Goal: Browse casually: Explore the website without a specific task or goal

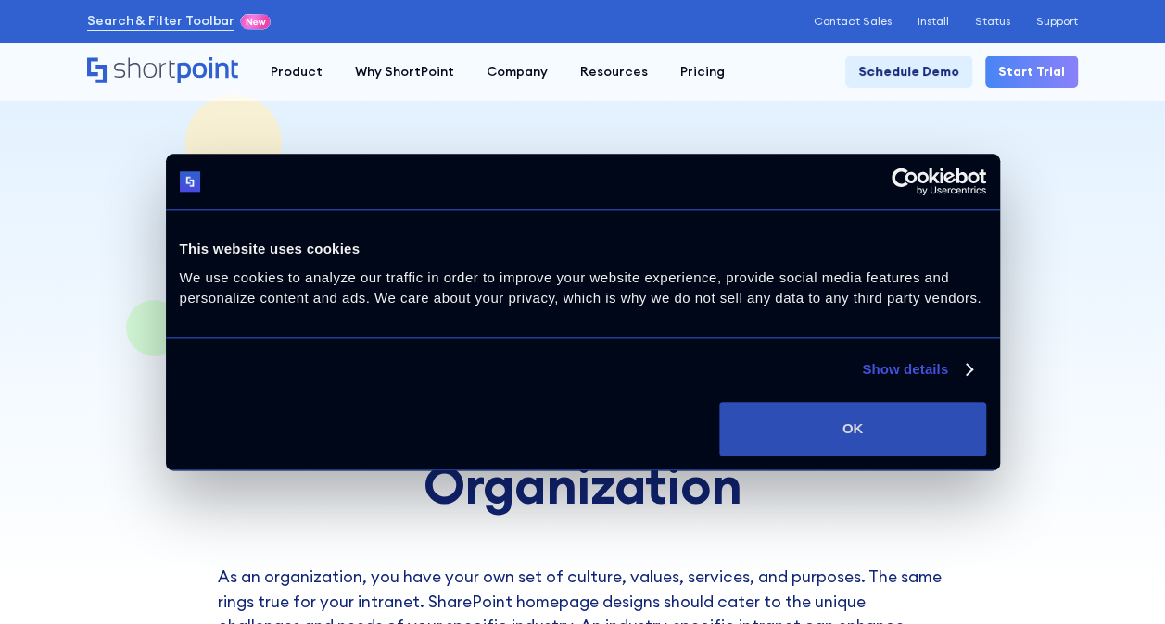
click at [791, 422] on button "OK" at bounding box center [852, 429] width 266 height 54
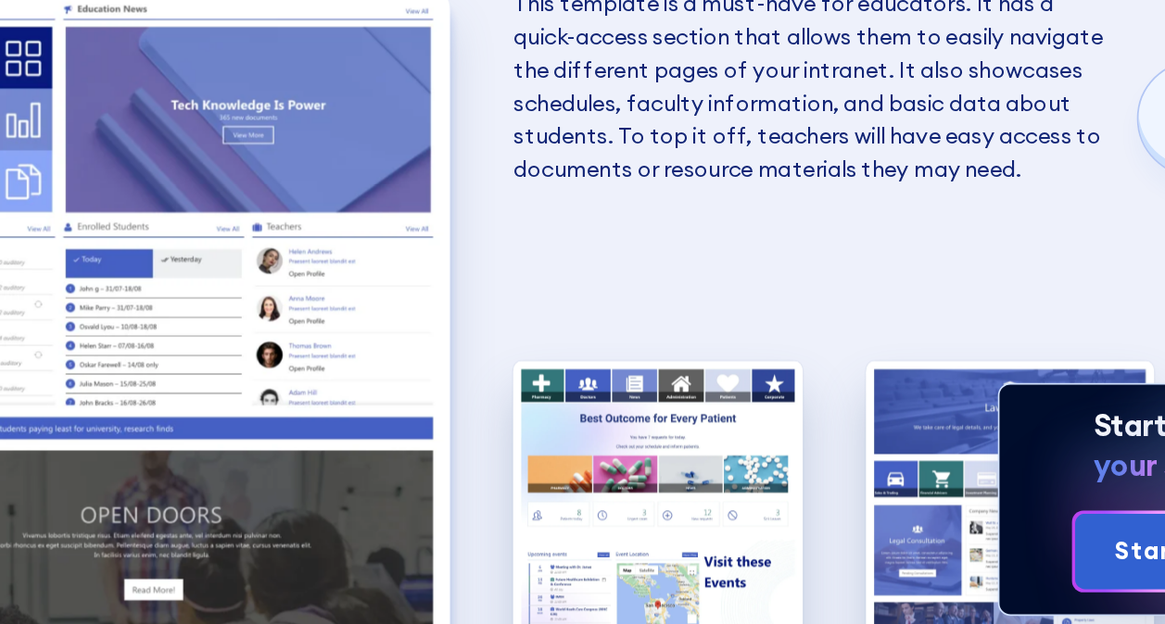
scroll to position [2738, 0]
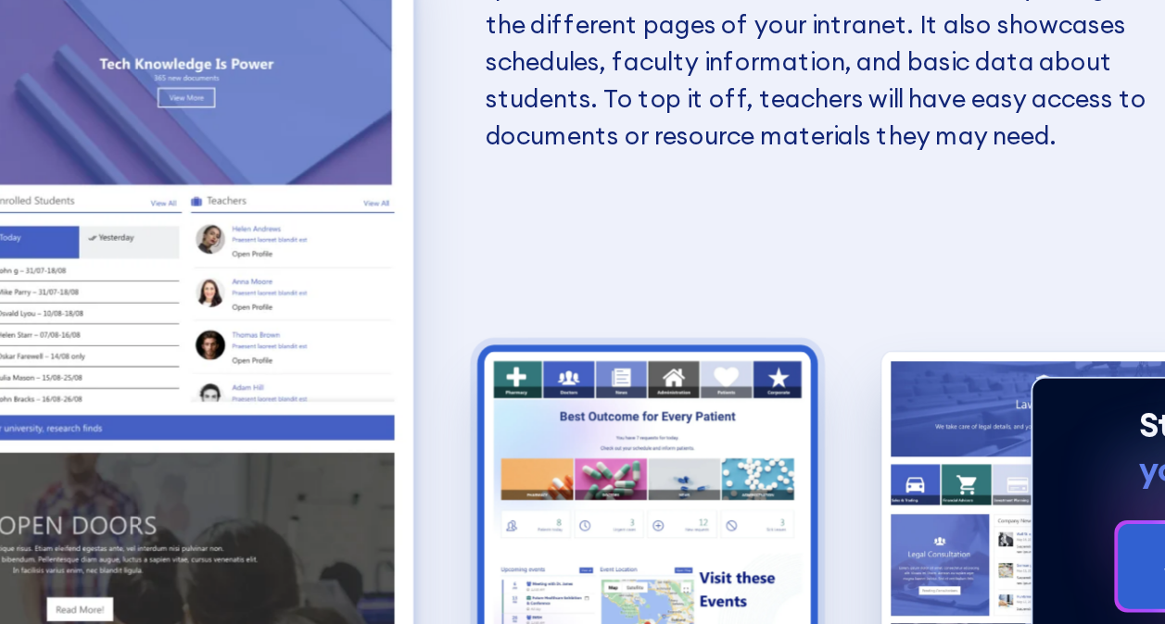
click at [688, 437] on img "3 / 6" at bounding box center [689, 495] width 170 height 208
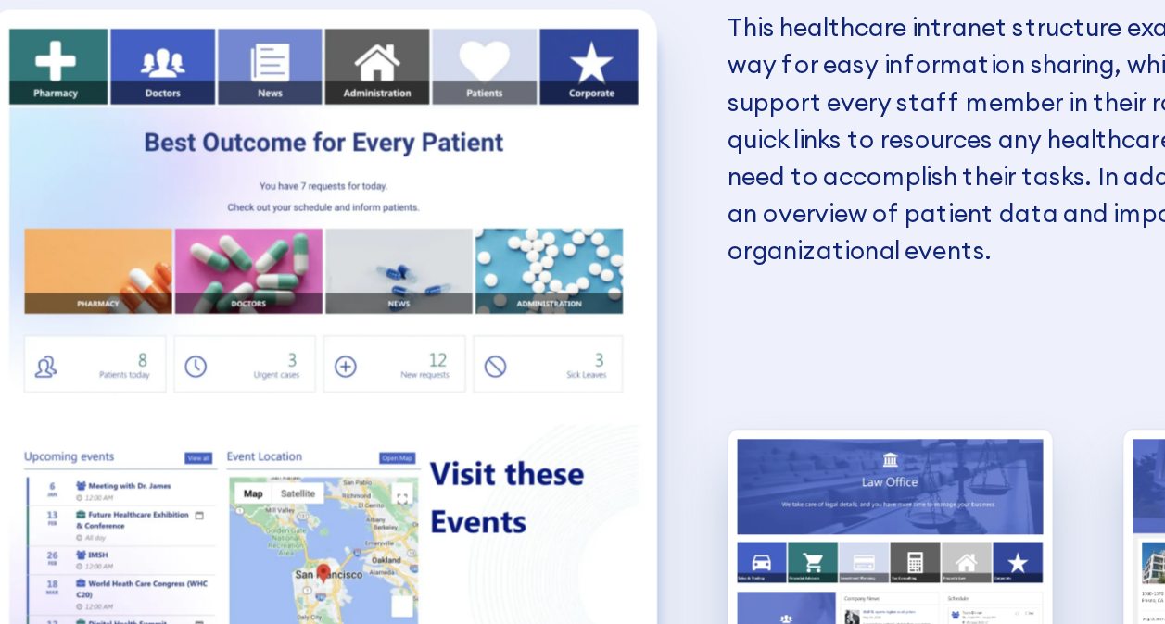
scroll to position [2739, 0]
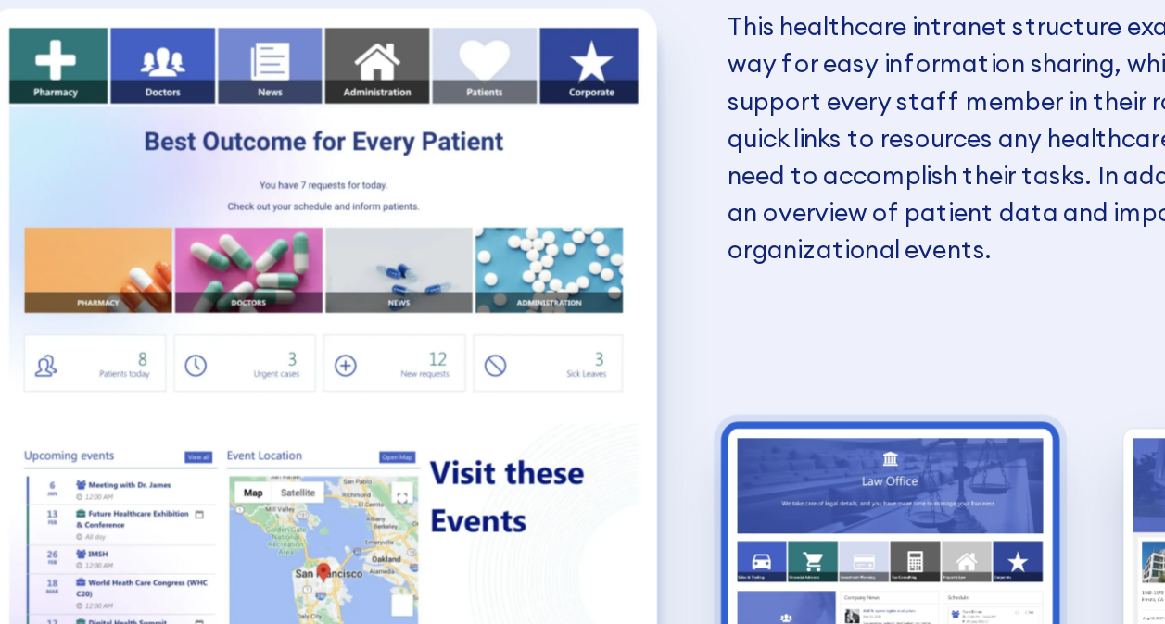
click at [637, 391] on img "4 / 6" at bounding box center [690, 495] width 170 height 208
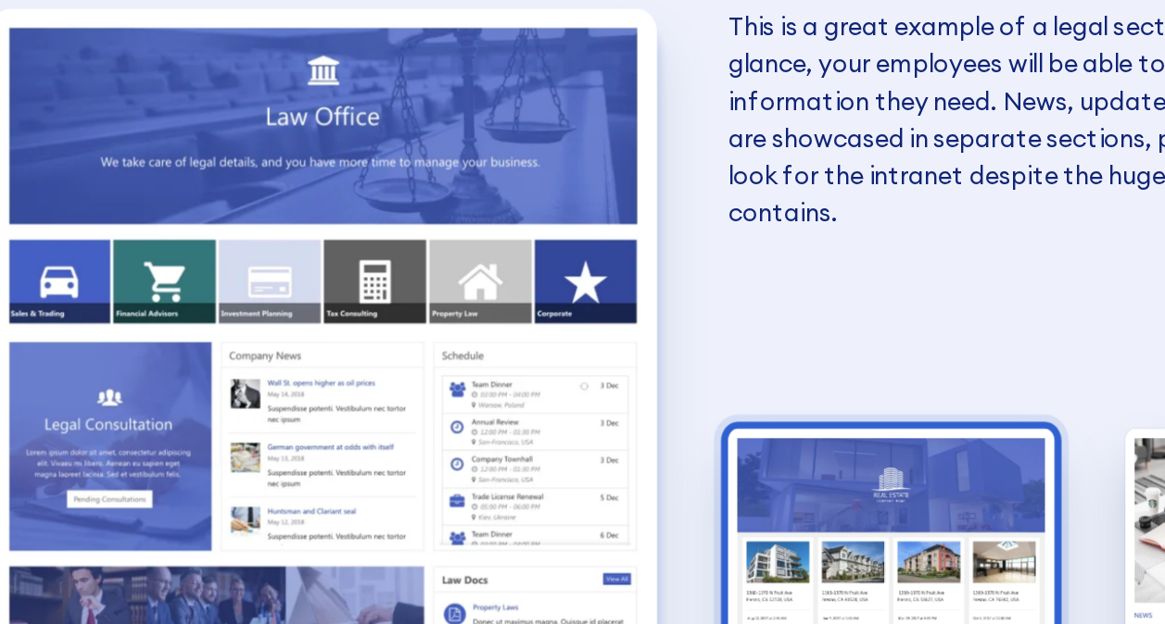
click at [642, 391] on img "5 / 6" at bounding box center [690, 495] width 170 height 208
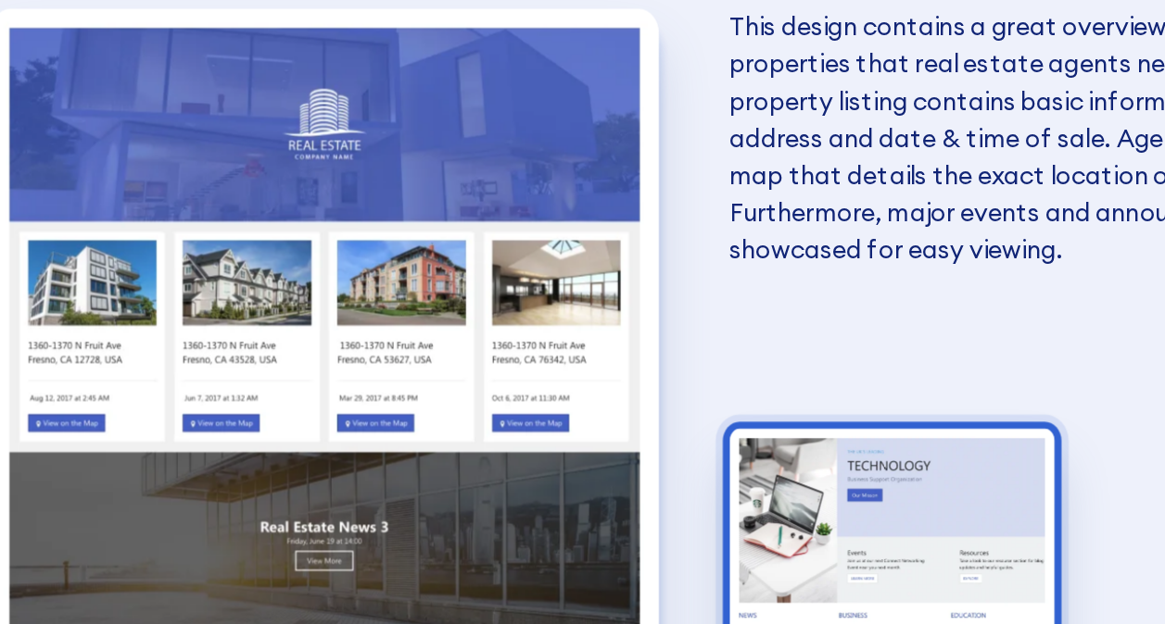
click at [641, 391] on img "6 / 6" at bounding box center [691, 495] width 170 height 208
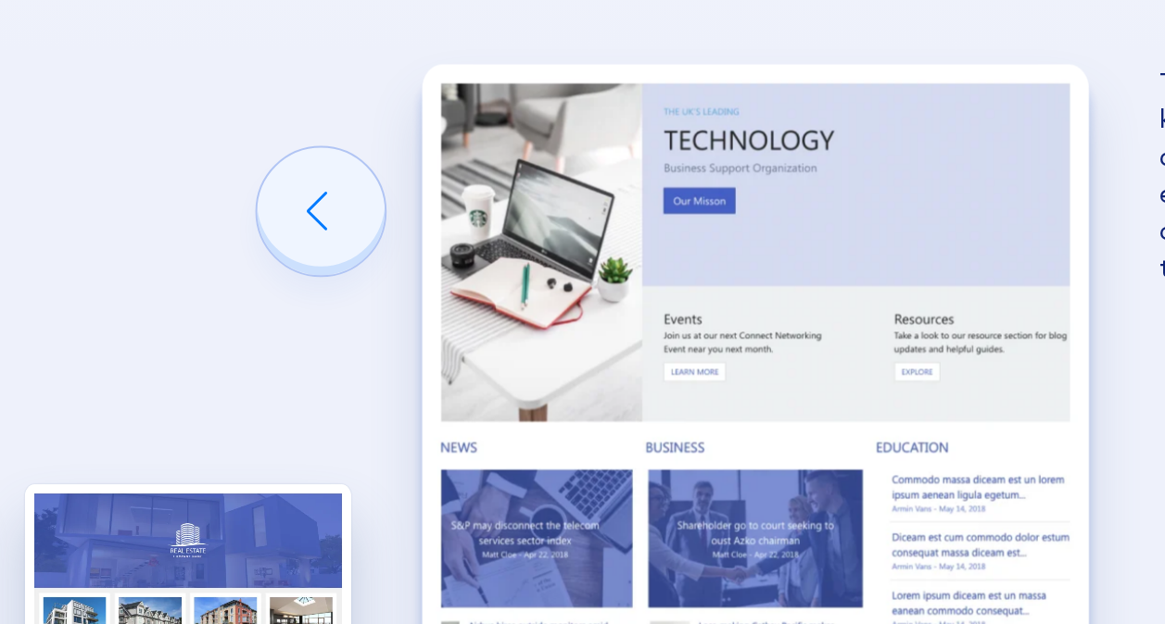
scroll to position [2738, 0]
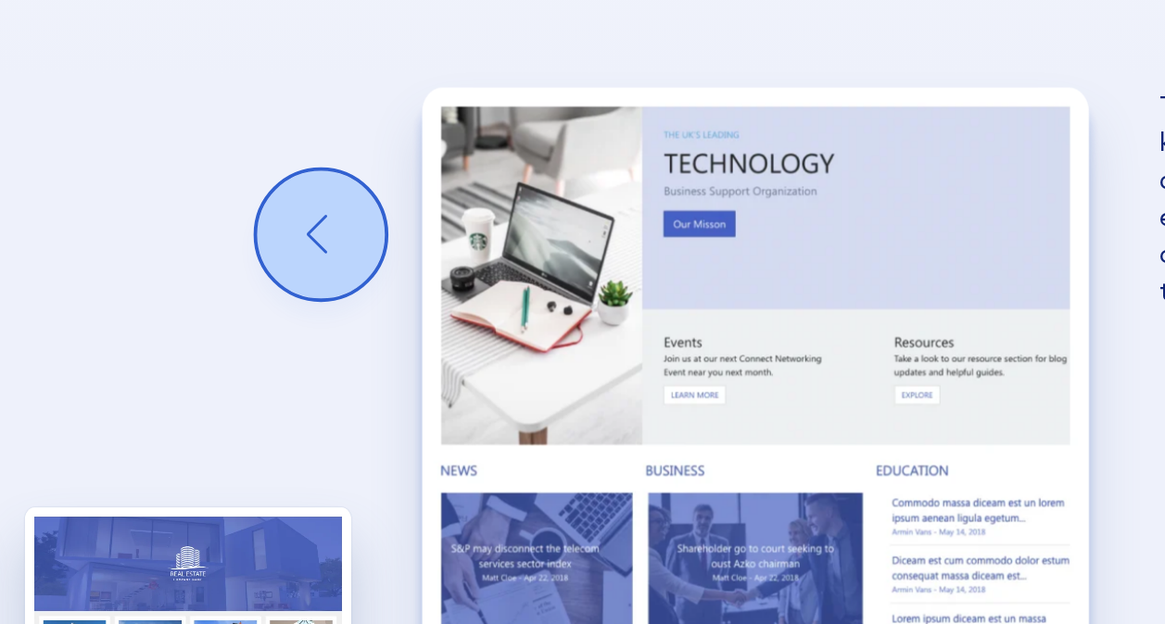
click at [163, 215] on div "Previous slide" at bounding box center [167, 248] width 67 height 67
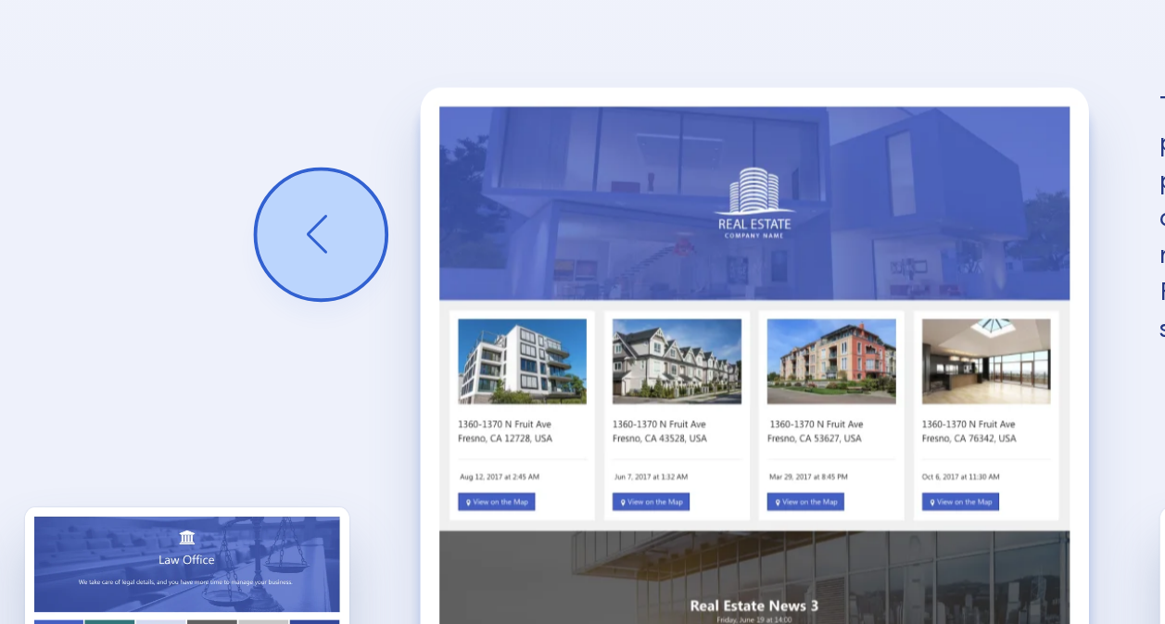
click at [163, 215] on div "Previous slide" at bounding box center [167, 248] width 67 height 67
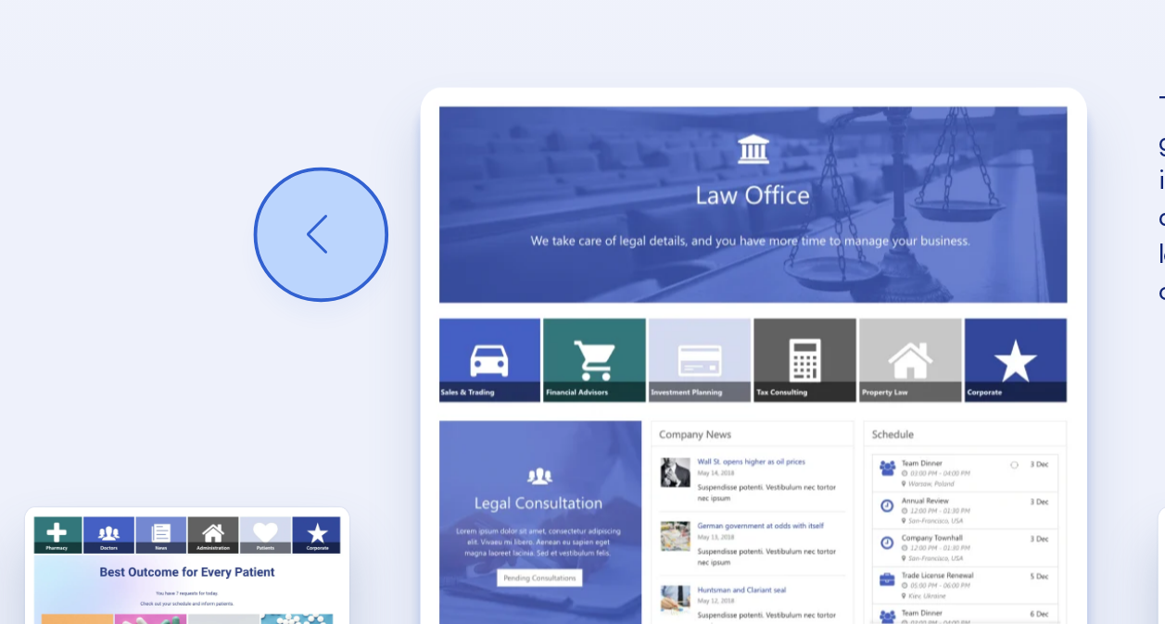
click at [163, 215] on div "Previous slide" at bounding box center [167, 248] width 67 height 67
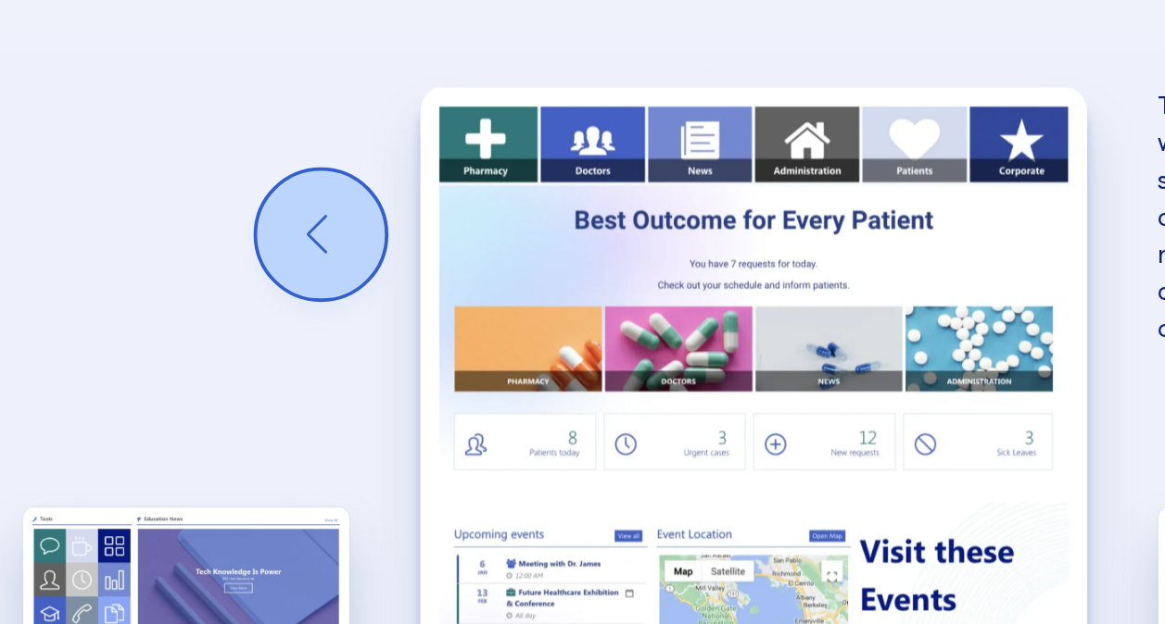
click at [163, 215] on div "Previous slide" at bounding box center [167, 248] width 67 height 67
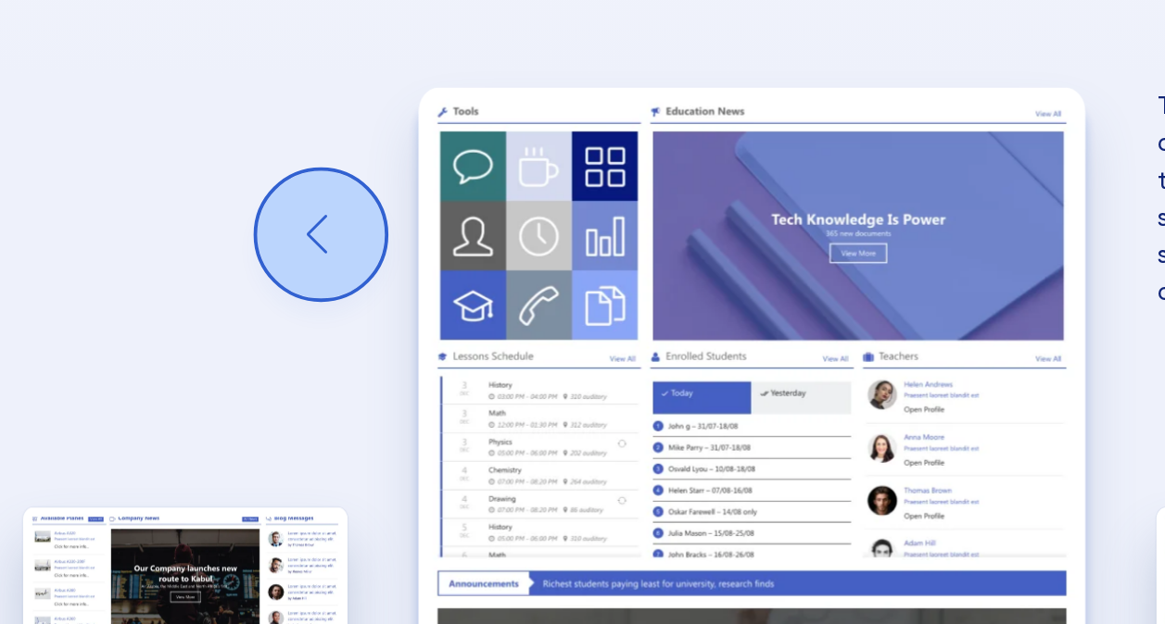
click at [163, 215] on div "Previous slide" at bounding box center [167, 248] width 67 height 67
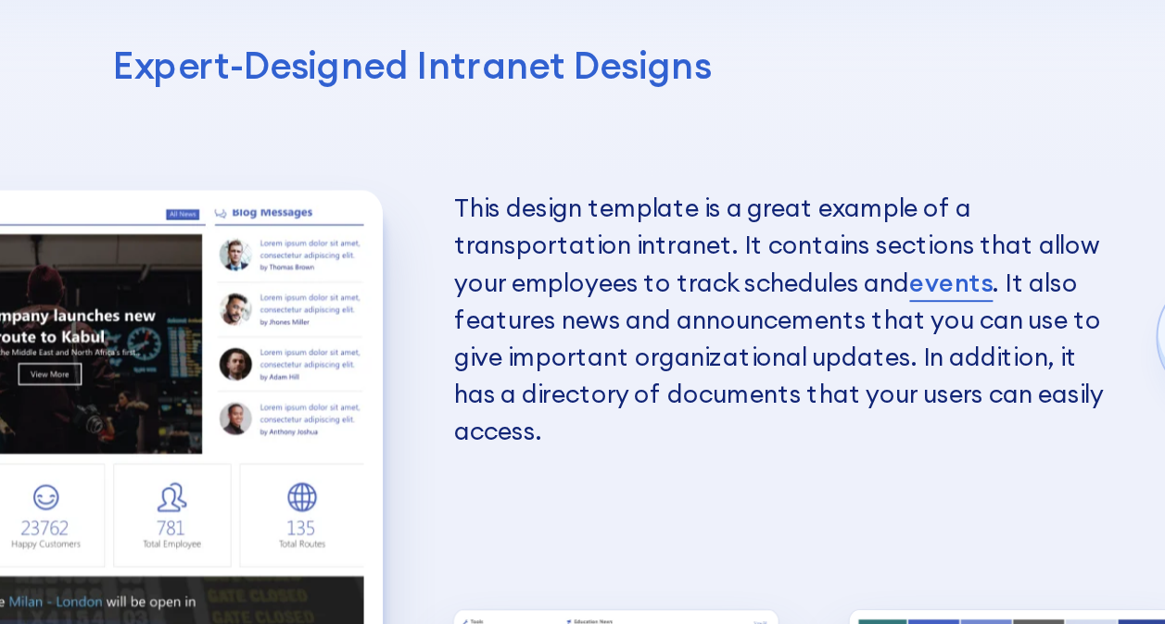
scroll to position [2739, 0]
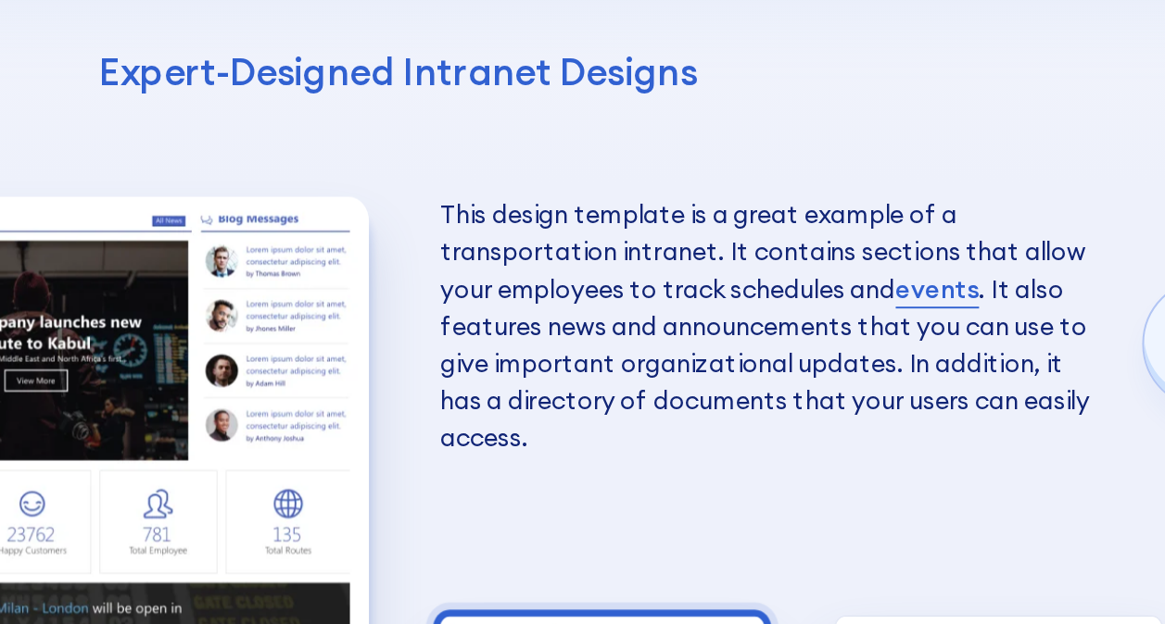
click at [717, 391] on img "2 / 6" at bounding box center [689, 495] width 170 height 208
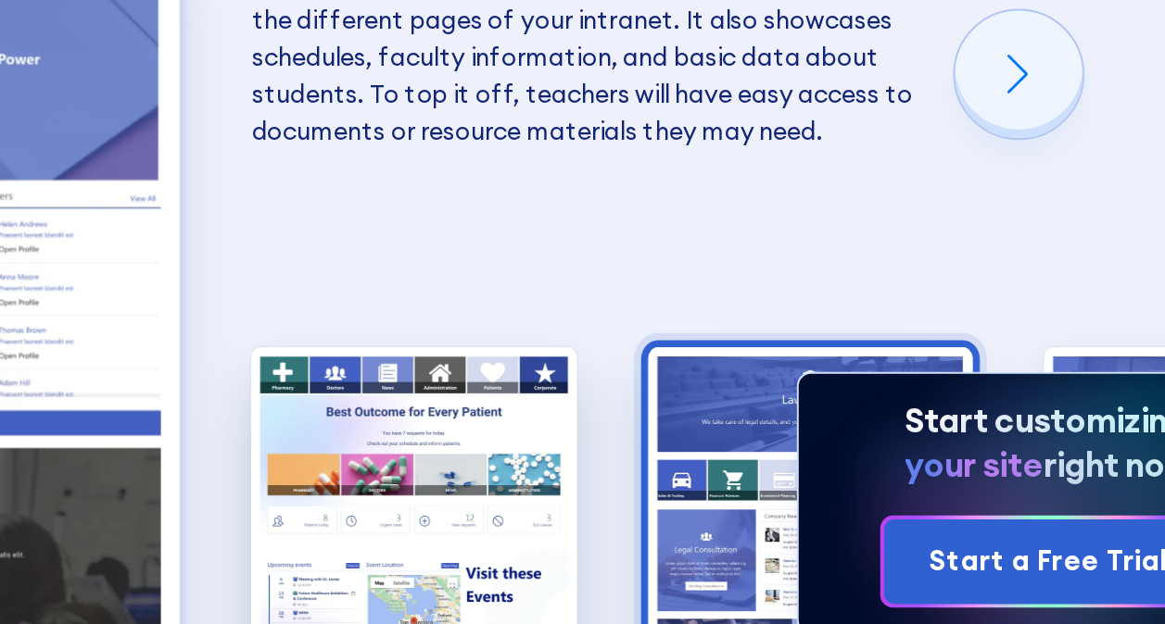
click at [865, 393] on img "4 / 6" at bounding box center [897, 495] width 170 height 208
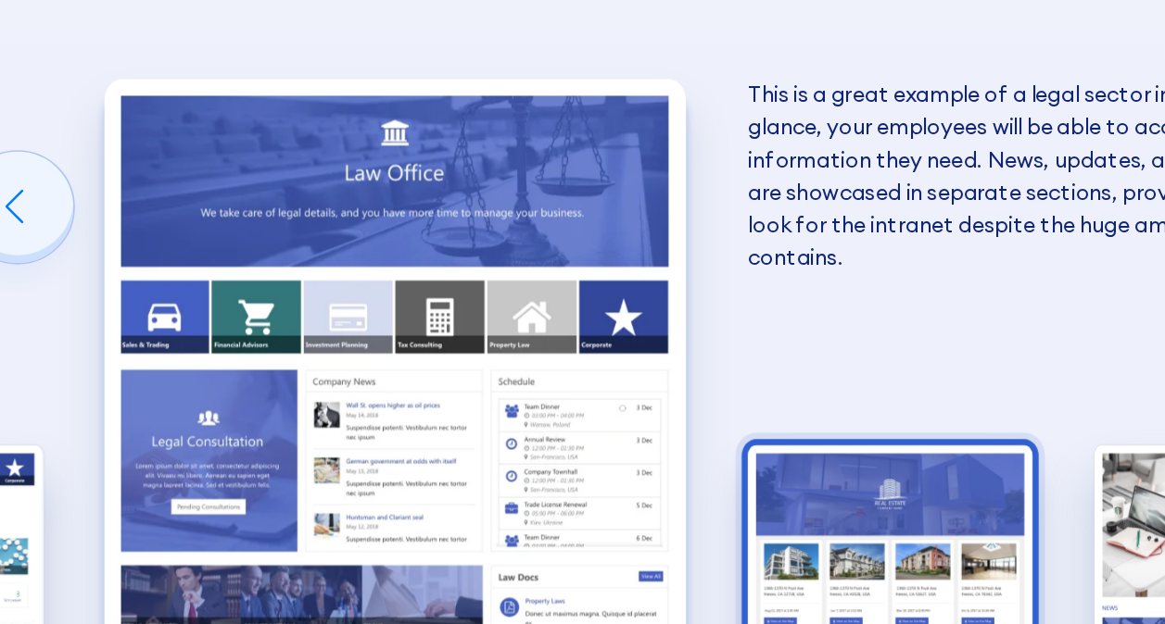
scroll to position [2738, 0]
